Goal: Register for event/course

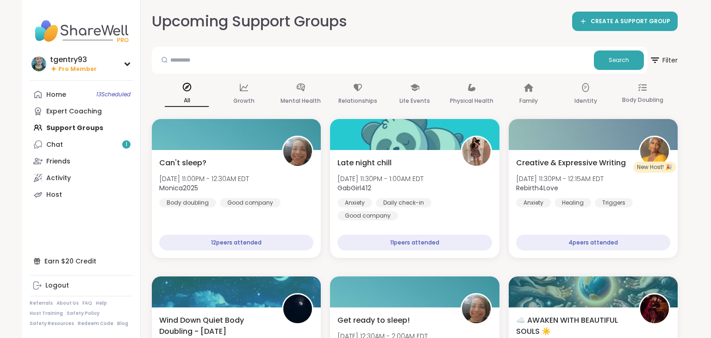
click at [179, 96] on p "All" at bounding box center [187, 101] width 44 height 12
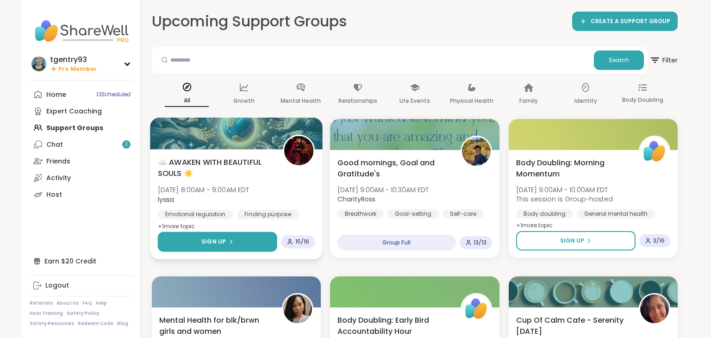
click at [221, 243] on span "Sign Up" at bounding box center [213, 241] width 25 height 8
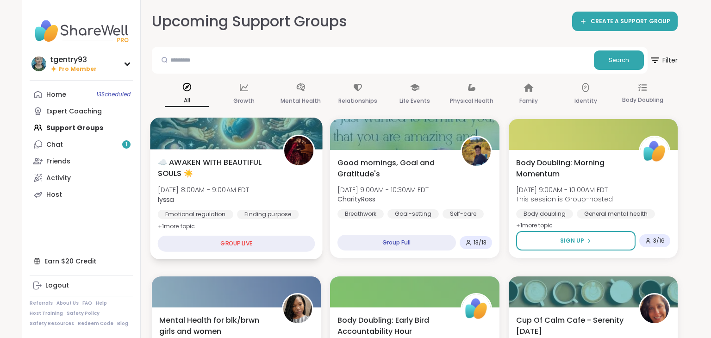
click at [264, 240] on div "GROUP LIVE" at bounding box center [236, 244] width 157 height 16
click at [255, 245] on div "GROUP LIVE" at bounding box center [236, 244] width 157 height 16
click at [244, 249] on div "GROUP LIVE" at bounding box center [236, 244] width 157 height 16
click at [245, 237] on div "GROUP LIVE" at bounding box center [236, 244] width 157 height 16
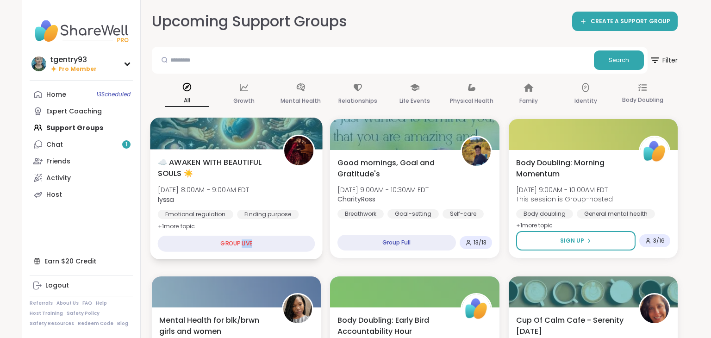
click at [249, 228] on div "☁️ AWAKEN WITH BEAUTIFUL SOULS ☀️ Sun, Oct 12 | 8:00AM - 9:00AM EDT lyssa Emoti…" at bounding box center [236, 204] width 173 height 110
click at [231, 243] on div "GROUP LIVE" at bounding box center [236, 244] width 157 height 16
click at [199, 246] on div "GROUP LIVE" at bounding box center [236, 244] width 157 height 16
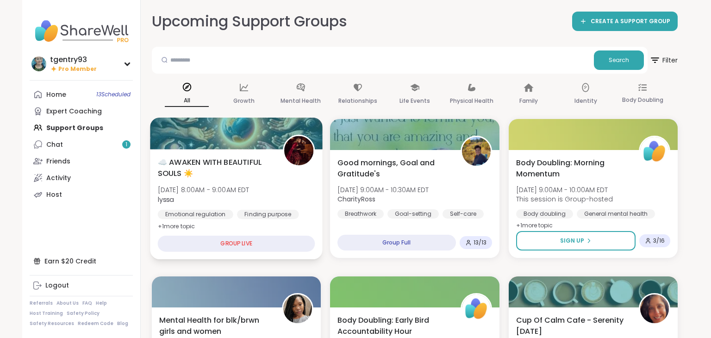
click at [199, 246] on div "GROUP LIVE" at bounding box center [236, 244] width 157 height 16
click at [254, 242] on div "GROUP LIVE" at bounding box center [236, 244] width 157 height 16
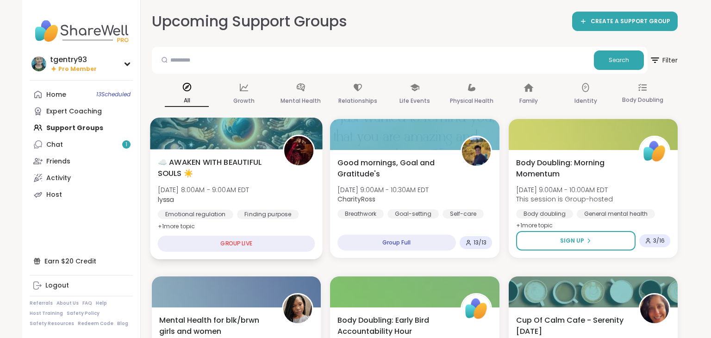
click at [254, 242] on div "GROUP LIVE" at bounding box center [236, 244] width 157 height 16
click at [265, 243] on div "GROUP LIVE" at bounding box center [236, 244] width 157 height 16
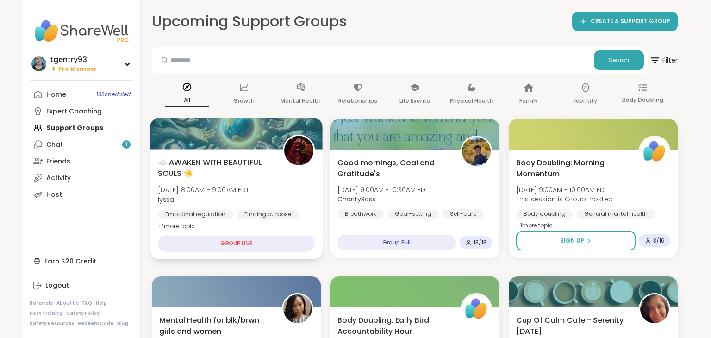
click at [266, 177] on span "☁️ AWAKEN WITH BEAUTIFUL SOULS ☀️" at bounding box center [215, 167] width 115 height 23
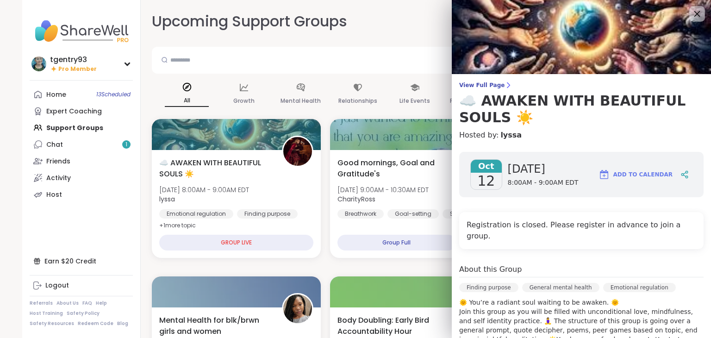
click at [696, 18] on icon at bounding box center [697, 14] width 12 height 12
